Goal: Download file/media

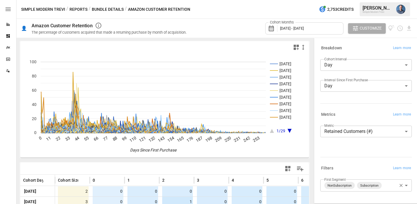
click at [79, 10] on button "Reports" at bounding box center [78, 9] width 18 height 7
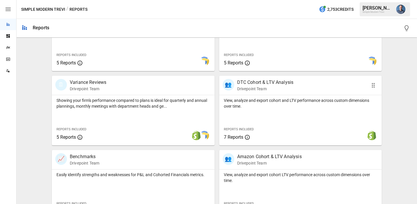
scroll to position [158, 0]
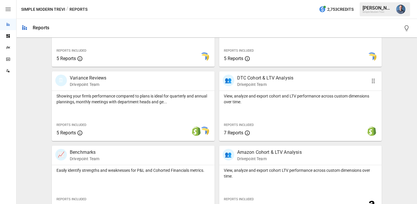
click at [287, 107] on div "View, analyze and export cohort and LTV performance across custom dimensions ov…" at bounding box center [300, 116] width 163 height 50
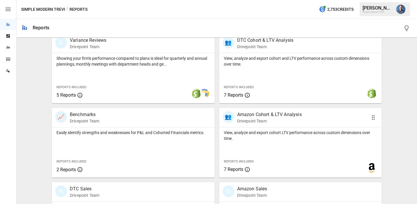
scroll to position [195, 0]
click at [290, 133] on p "View, analyze and export cohort LTV performance across custom dimensions over t…" at bounding box center [300, 135] width 153 height 12
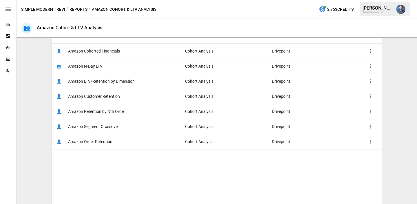
scroll to position [119, 0]
click at [98, 82] on span "Amazon LTV/Retention by Dimension" at bounding box center [101, 81] width 67 height 15
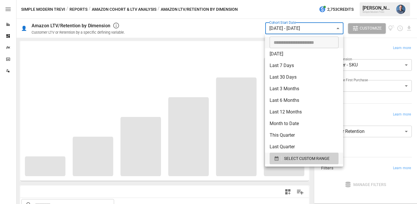
click at [290, 0] on body "**********" at bounding box center [208, 0] width 417 height 0
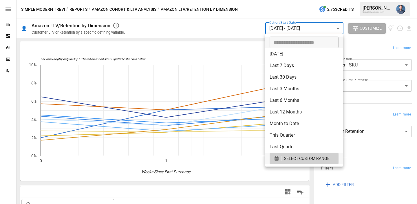
click at [223, 49] on div at bounding box center [208, 102] width 417 height 204
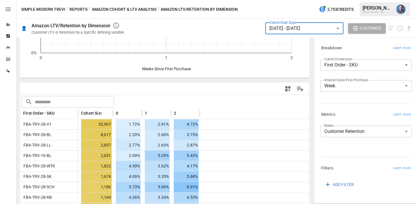
scroll to position [103, 0]
click at [340, 0] on body "Reports Dashboards Plans SmartModel ™ Data Sources Simple Modern Trevi / Report…" at bounding box center [208, 0] width 417 height 0
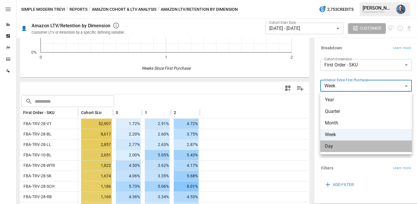
click at [335, 147] on span "Day" at bounding box center [366, 145] width 82 height 7
type input "***"
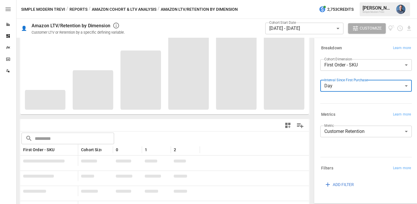
scroll to position [7, 0]
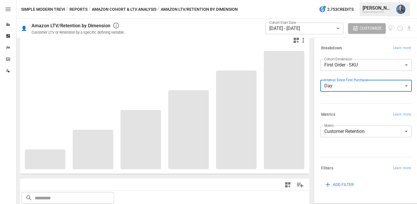
click at [302, 0] on body "Reports Dashboards Plans SmartModel ™ Data Sources Simple Modern Trevi / Report…" at bounding box center [208, 0] width 417 height 0
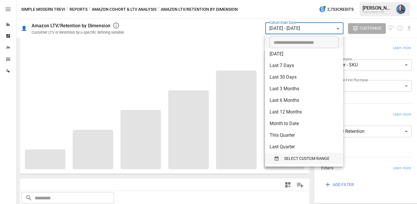
click at [290, 155] on span "SELECT CUSTOM RANGE" at bounding box center [306, 158] width 45 height 7
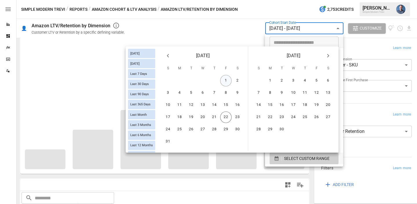
click at [226, 79] on button "1" at bounding box center [226, 81] width 12 height 12
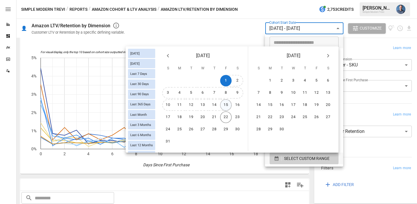
click at [226, 104] on button "15" at bounding box center [226, 105] width 12 height 12
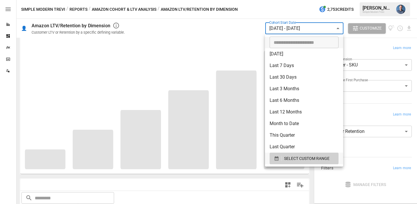
click at [154, 28] on div at bounding box center [208, 102] width 417 height 204
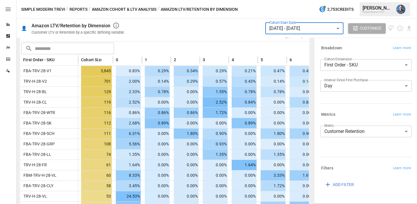
scroll to position [0, 7]
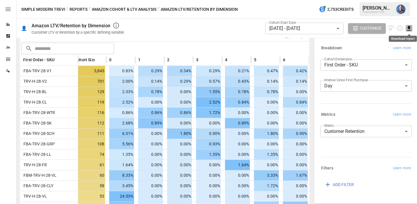
click at [410, 27] on icon "Download report" at bounding box center [409, 28] width 7 height 7
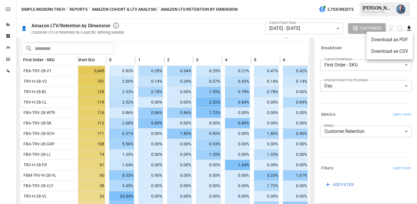
click at [384, 50] on li "Download as CSV" at bounding box center [390, 51] width 46 height 12
